Goal: Use online tool/utility: Utilize a website feature to perform a specific function

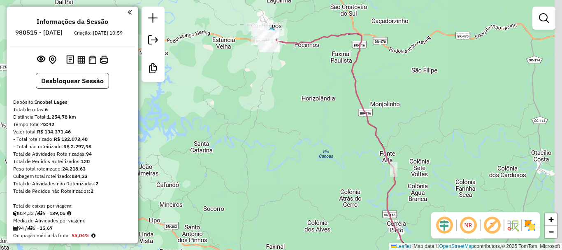
drag, startPoint x: 297, startPoint y: 77, endPoint x: 237, endPoint y: 128, distance: 79.1
click at [242, 131] on div "Janela de atendimento Grade de atendimento Capacidade Transportadoras Veículos …" at bounding box center [281, 125] width 562 height 250
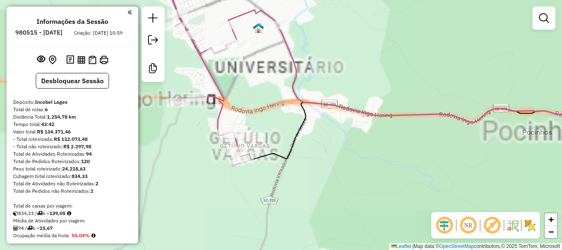
drag, startPoint x: 260, startPoint y: 58, endPoint x: 260, endPoint y: 76, distance: 17.7
click at [260, 75] on div "Janela de atendimento Grade de atendimento Capacidade Transportadoras Veículos …" at bounding box center [281, 125] width 562 height 250
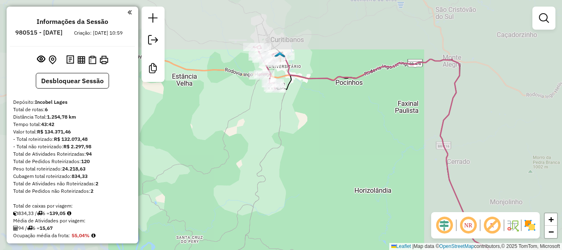
drag, startPoint x: 346, startPoint y: 77, endPoint x: 333, endPoint y: 93, distance: 21.1
click at [333, 93] on icon at bounding box center [390, 164] width 212 height 219
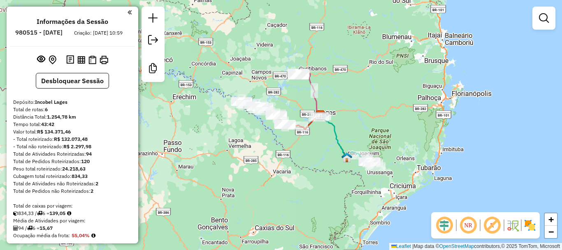
drag, startPoint x: 383, startPoint y: 117, endPoint x: 369, endPoint y: 83, distance: 36.5
click at [369, 83] on div "Janela de atendimento Grade de atendimento Capacidade Transportadoras Veículos …" at bounding box center [281, 125] width 562 height 250
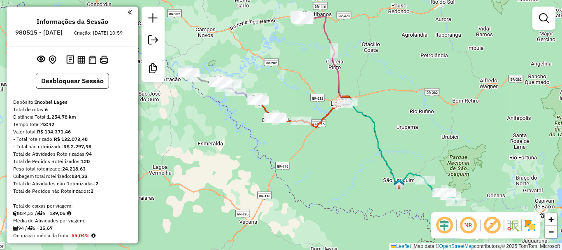
drag, startPoint x: 340, startPoint y: 100, endPoint x: 372, endPoint y: 73, distance: 42.1
click at [372, 73] on div "Janela de atendimento Grade de atendimento Capacidade Transportadoras Veículos …" at bounding box center [281, 125] width 562 height 250
click at [516, 40] on div "Janela de atendimento Grade de atendimento Capacidade Transportadoras Veículos …" at bounding box center [281, 125] width 562 height 250
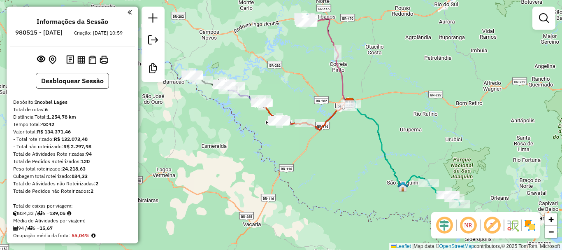
drag, startPoint x: 301, startPoint y: 70, endPoint x: 305, endPoint y: 73, distance: 4.5
click at [305, 73] on div "Janela de atendimento Grade de atendimento Capacidade Transportadoras Veículos …" at bounding box center [281, 125] width 562 height 250
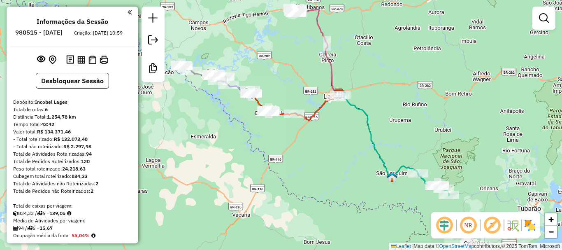
drag, startPoint x: 305, startPoint y: 73, endPoint x: 294, endPoint y: 63, distance: 14.3
click at [294, 63] on div "Janela de atendimento Grade de atendimento Capacidade Transportadoras Veículos …" at bounding box center [281, 125] width 562 height 250
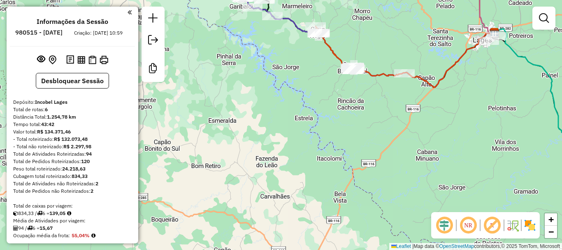
drag, startPoint x: 447, startPoint y: 114, endPoint x: 347, endPoint y: 132, distance: 100.8
click at [347, 139] on div "Janela de atendimento Grade de atendimento Capacidade Transportadoras Veículos …" at bounding box center [281, 125] width 562 height 250
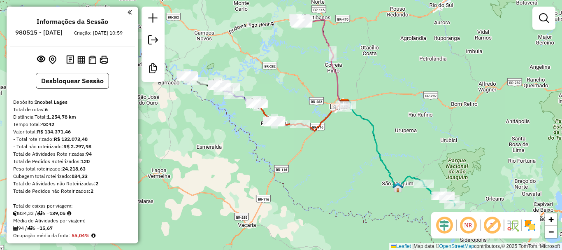
drag, startPoint x: 402, startPoint y: 130, endPoint x: 410, endPoint y: 130, distance: 8.2
click at [403, 132] on div "Janela de atendimento Grade de atendimento Capacidade Transportadoras Veículos …" at bounding box center [281, 125] width 562 height 250
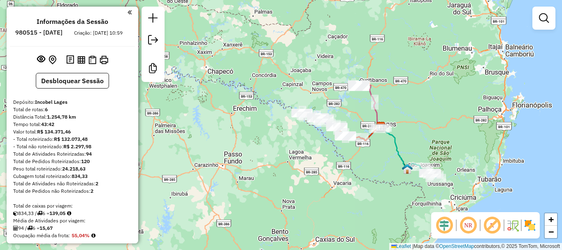
drag, startPoint x: 433, startPoint y: 128, endPoint x: 433, endPoint y: 139, distance: 10.7
click at [434, 139] on div "Janela de atendimento Grade de atendimento Capacidade Transportadoras Veículos …" at bounding box center [281, 125] width 562 height 250
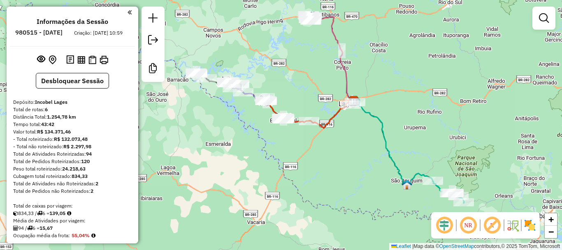
drag, startPoint x: 430, startPoint y: 135, endPoint x: 448, endPoint y: 118, distance: 25.1
click at [448, 118] on div "Janela de atendimento Grade de atendimento Capacidade Transportadoras Veículos …" at bounding box center [281, 125] width 562 height 250
click at [277, 80] on div "Janela de atendimento Grade de atendimento Capacidade Transportadoras Veículos …" at bounding box center [281, 125] width 562 height 250
